Goal: Navigation & Orientation: Understand site structure

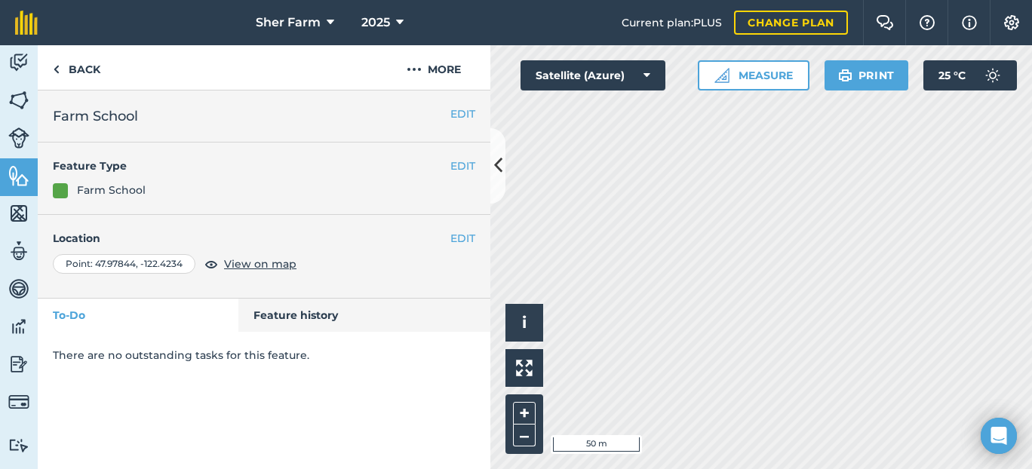
click at [1032, 245] on html "Sher Farm 2025 Current plan : PLUS Change plan Farm Chat Help Info Settings She…" at bounding box center [516, 234] width 1032 height 469
click at [583, 43] on div "Sher Farm 2025 Current plan : PLUS Change plan Farm Chat Help Info Settings She…" at bounding box center [516, 234] width 1032 height 469
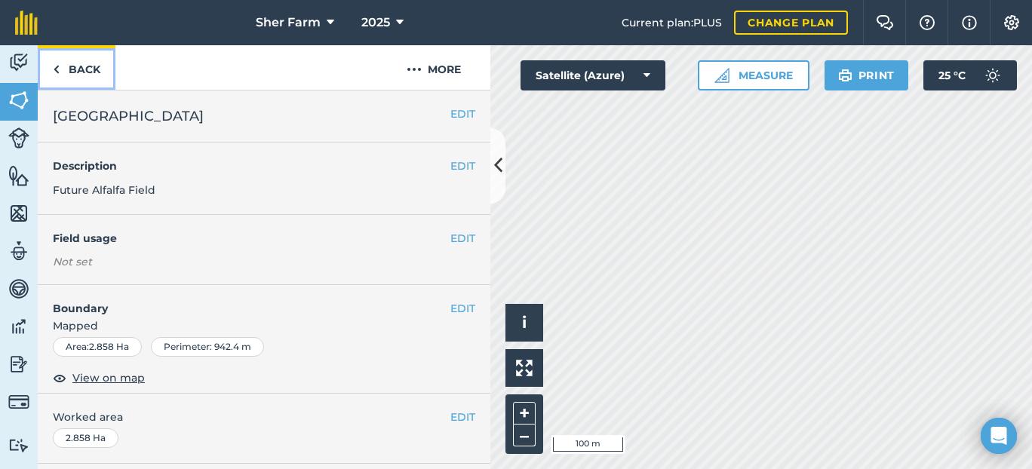
click at [66, 70] on link "Back" at bounding box center [77, 67] width 78 height 45
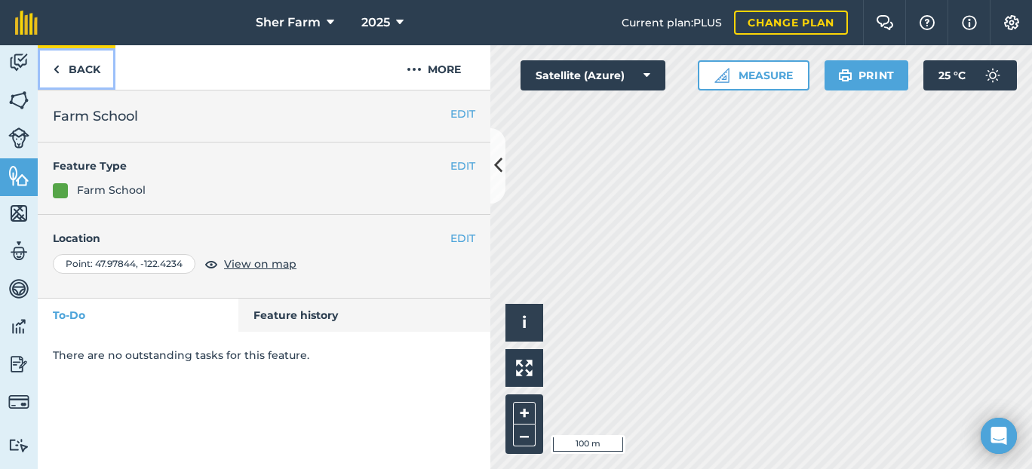
click at [66, 70] on link "Back" at bounding box center [77, 67] width 78 height 45
